Goal: Use online tool/utility: Utilize a website feature to perform a specific function

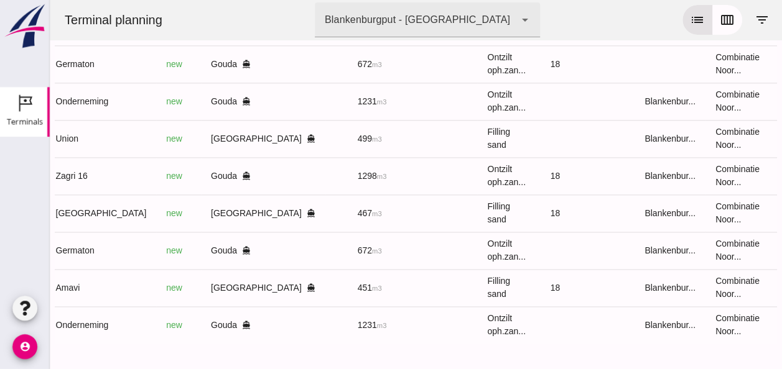
scroll to position [0, 321]
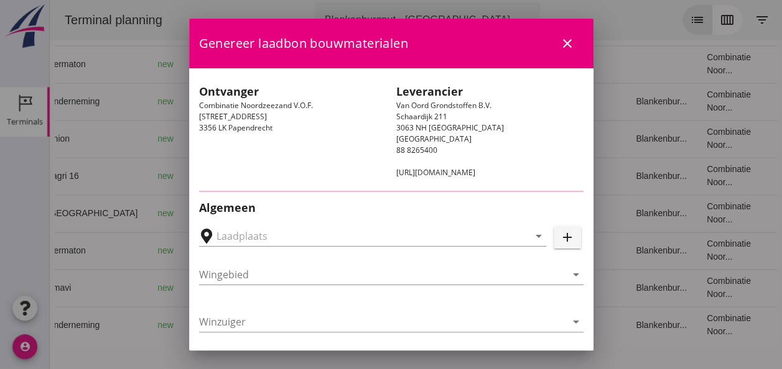
type input "[GEOGRAPHIC_DATA], [GEOGRAPHIC_DATA], [GEOGRAPHIC_DATA]"
type input "Union"
type input "[PERSON_NAME]"
type input "480"
type input "Ophoogzand (6120)"
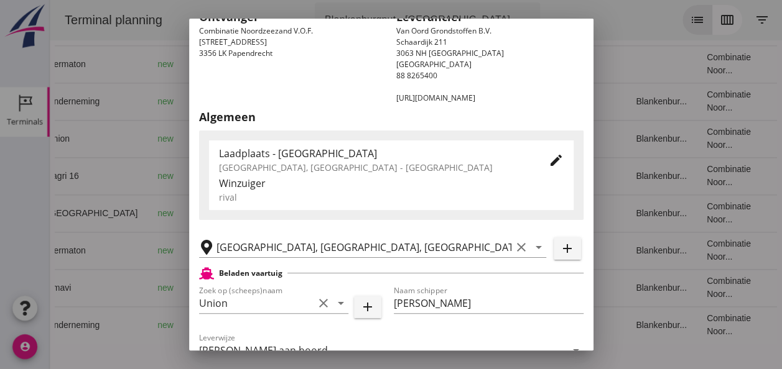
scroll to position [311, 0]
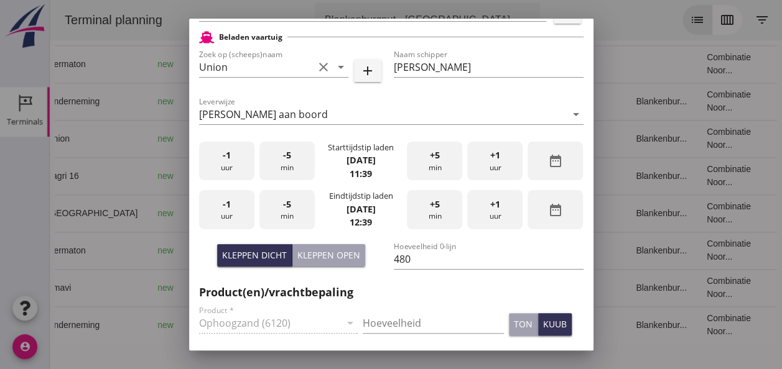
click at [279, 165] on div "-5 min" at bounding box center [286, 161] width 55 height 39
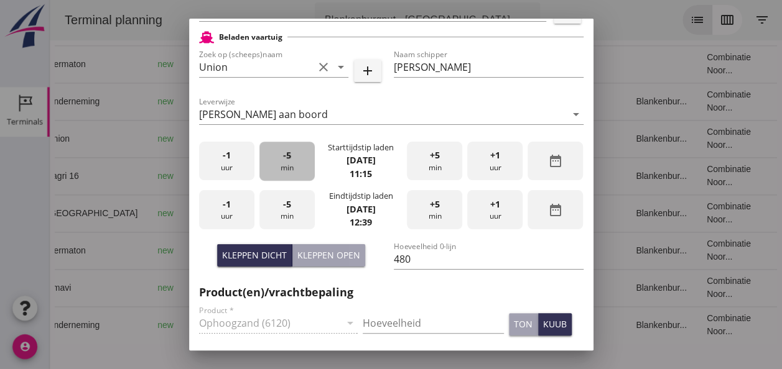
click at [279, 165] on div "-5 min" at bounding box center [286, 161] width 55 height 39
click at [232, 208] on div "-1 uur" at bounding box center [226, 209] width 55 height 39
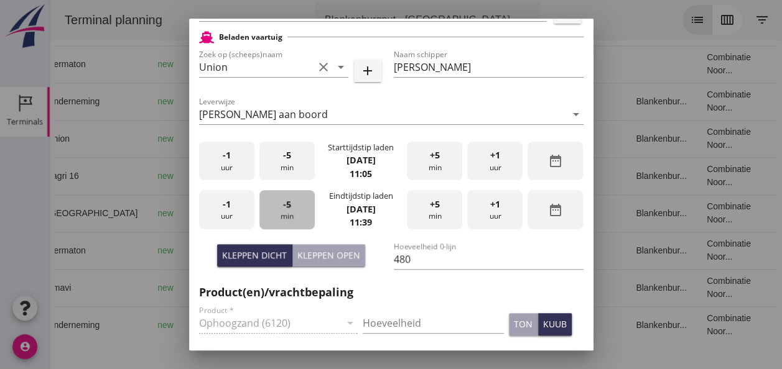
click at [293, 210] on div "-5 min" at bounding box center [286, 209] width 55 height 39
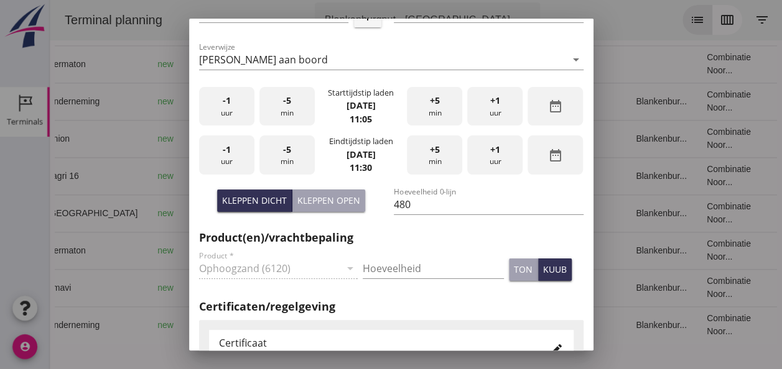
scroll to position [435, 0]
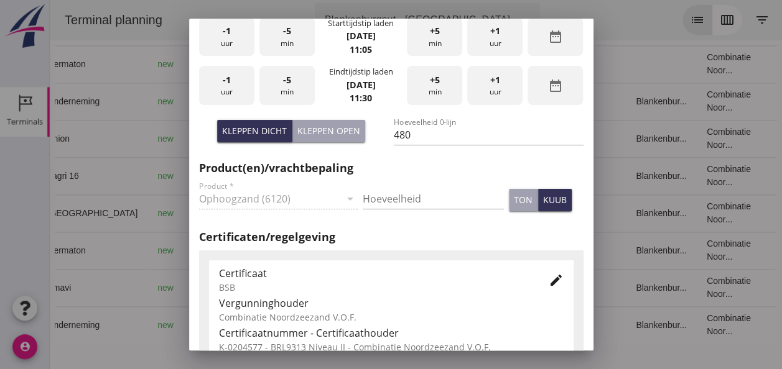
click at [322, 132] on div "Kleppen open" at bounding box center [328, 130] width 63 height 13
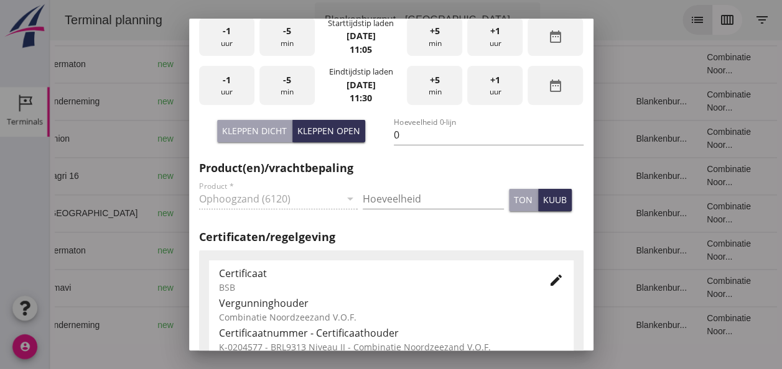
click at [257, 133] on div "Kleppen dicht" at bounding box center [254, 130] width 65 height 13
type input "480"
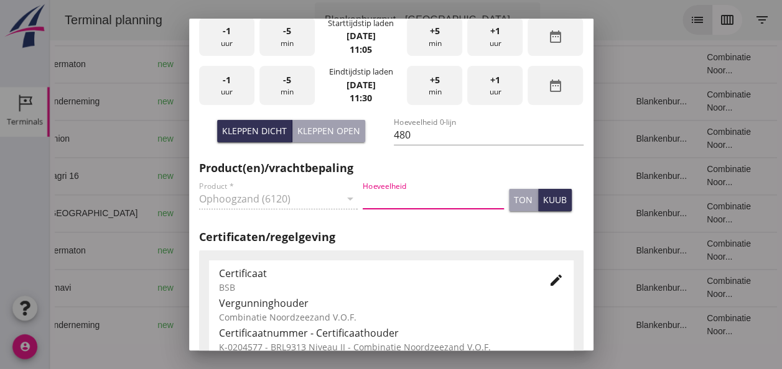
click at [384, 192] on input "Hoeveelheid" at bounding box center [433, 199] width 141 height 20
type input "480"
click at [543, 208] on button "kuub" at bounding box center [555, 200] width 34 height 22
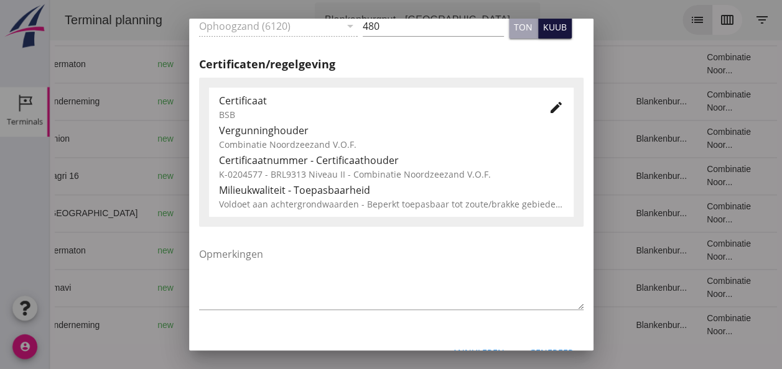
scroll to position [634, 0]
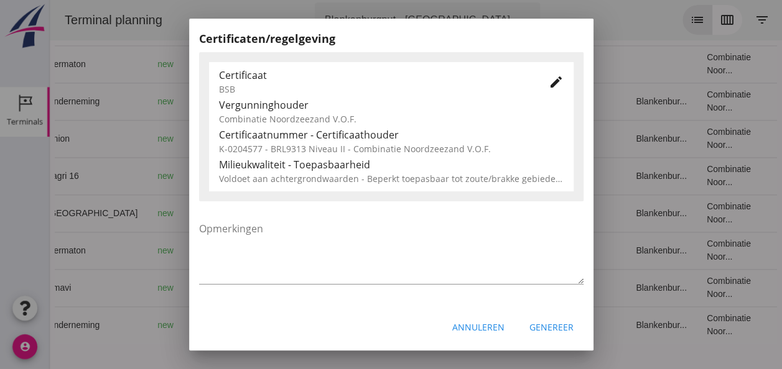
click at [545, 326] on div "Genereer" at bounding box center [551, 327] width 44 height 13
